Goal: Communication & Community: Answer question/provide support

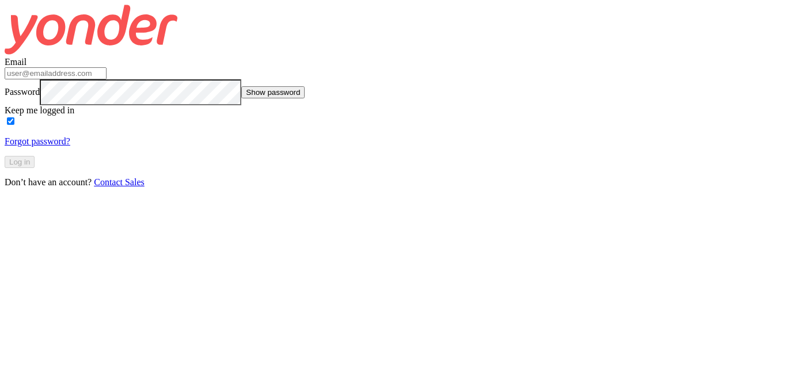
click at [106, 79] on input "Email" at bounding box center [56, 73] width 102 height 12
type input "[EMAIL_ADDRESS][DOMAIN_NAME]"
click button "Log in" at bounding box center [20, 162] width 30 height 12
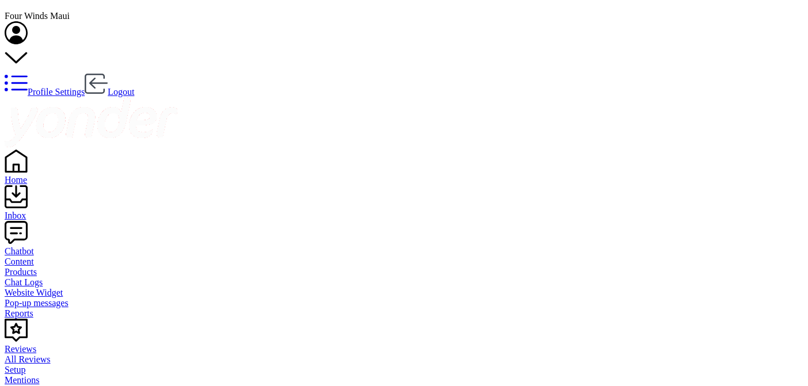
click at [37, 211] on div "Inbox" at bounding box center [404, 216] width 798 height 10
